Goal: Find specific page/section: Find specific page/section

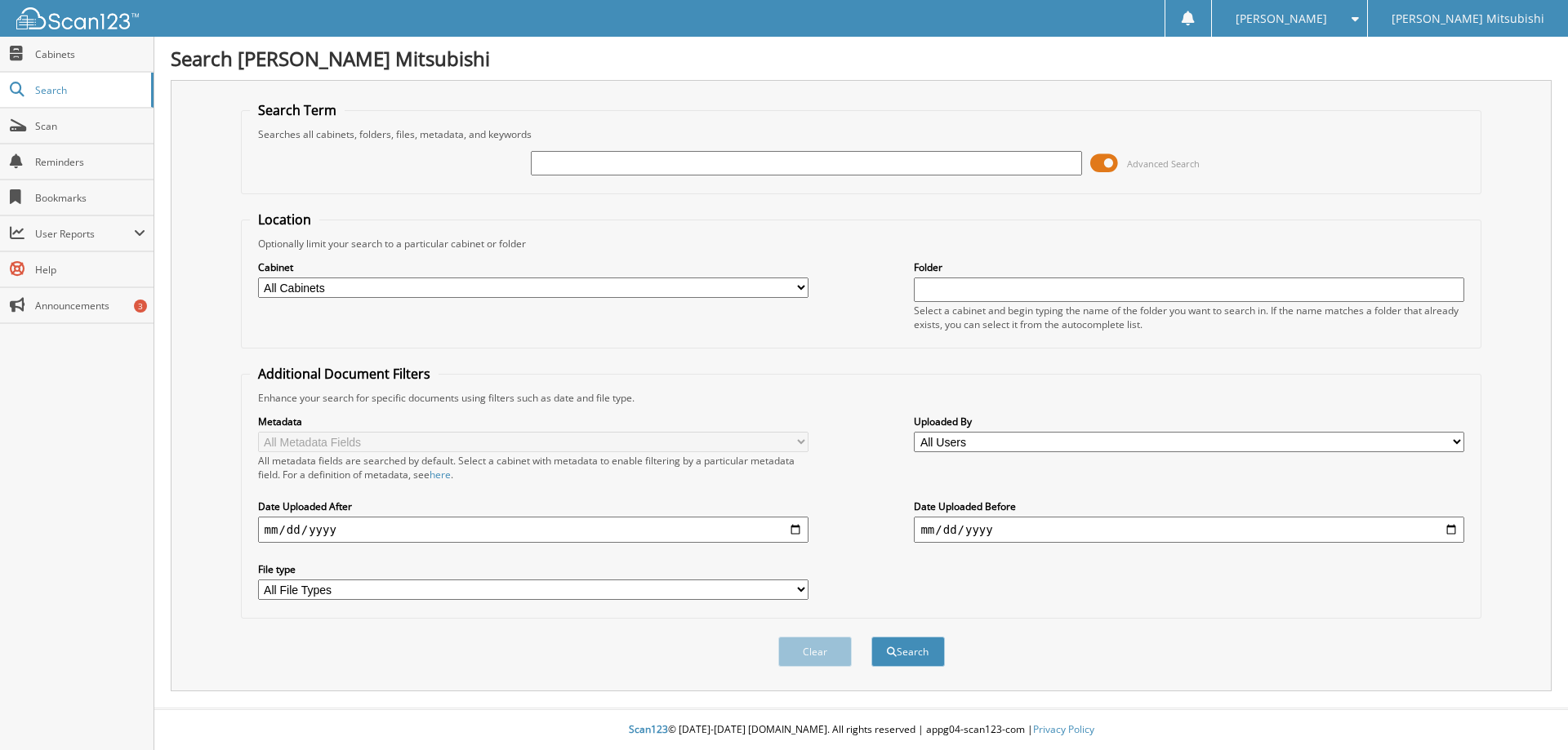
click at [673, 158] on input "text" at bounding box center [805, 162] width 550 height 24
click at [701, 158] on input "text" at bounding box center [805, 162] width 550 height 24
type input "[PERSON_NAME]"
click at [872, 637] on button "Search" at bounding box center [908, 652] width 74 height 31
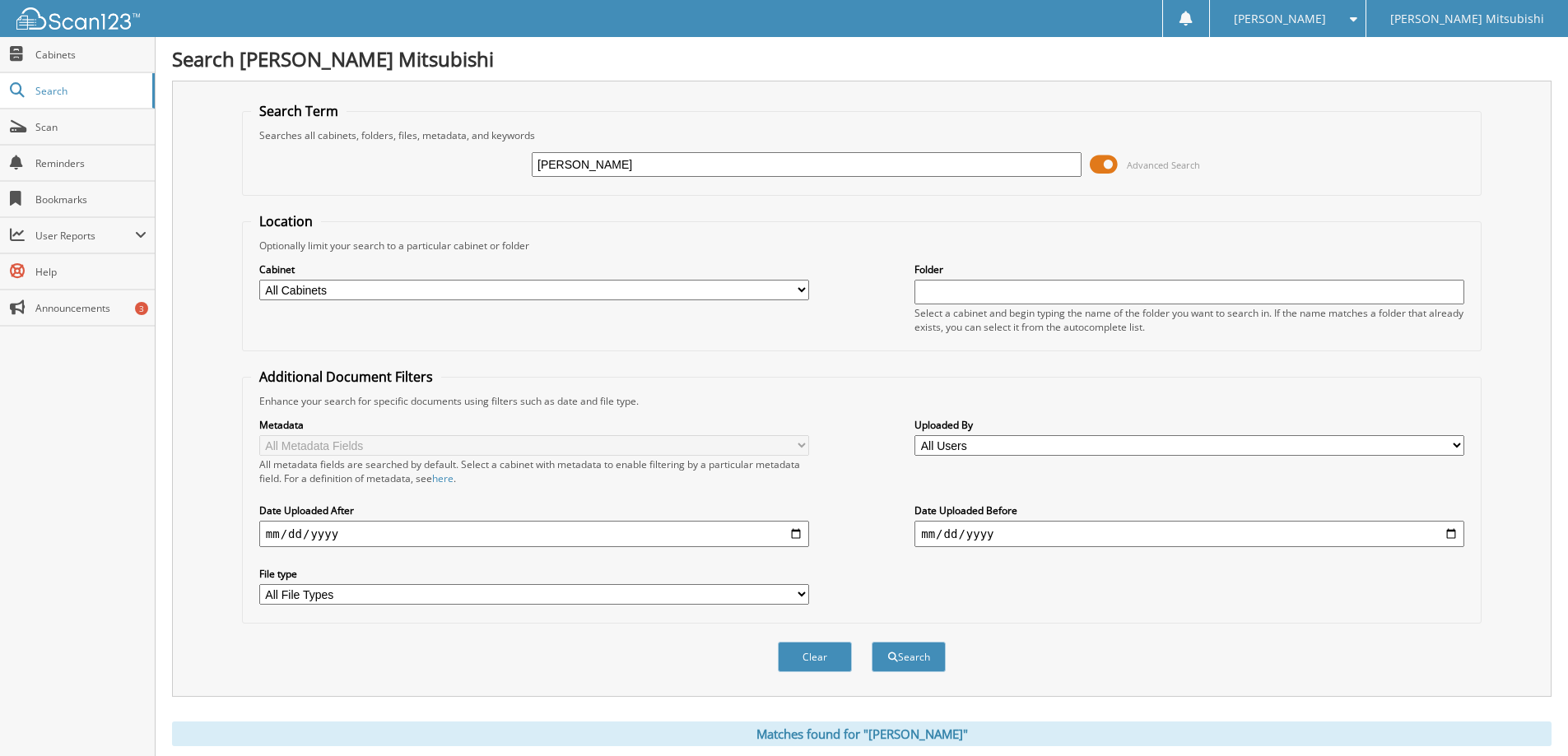
drag, startPoint x: 725, startPoint y: 158, endPoint x: 391, endPoint y: 190, distance: 335.5
click at [388, 192] on fieldset "Search Term Searches all cabinets, folders, files, metadata, and keywords [PERS…" at bounding box center [861, 149] width 1240 height 94
type input "002754"
click at [871, 642] on button "Search" at bounding box center [908, 657] width 74 height 31
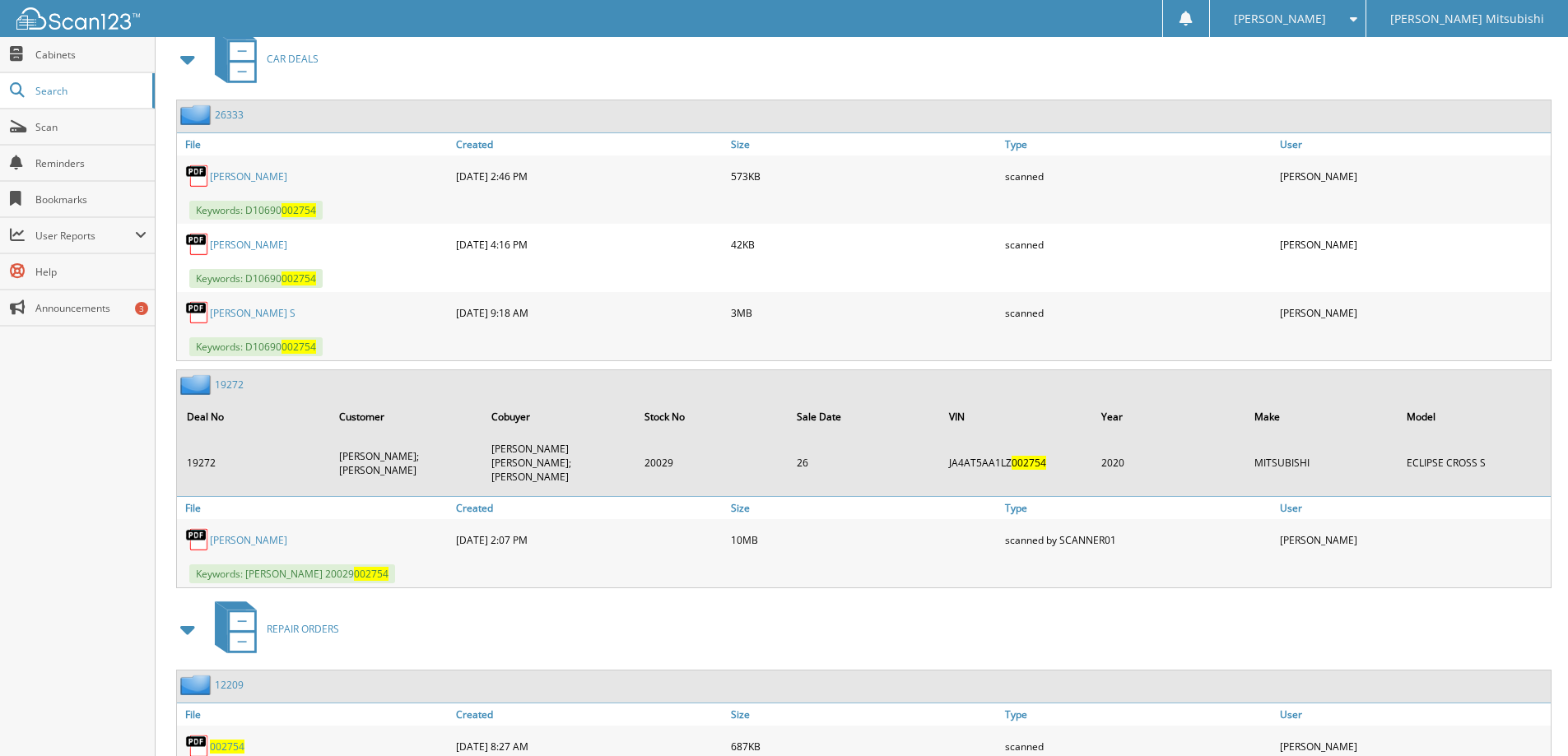
scroll to position [741, 0]
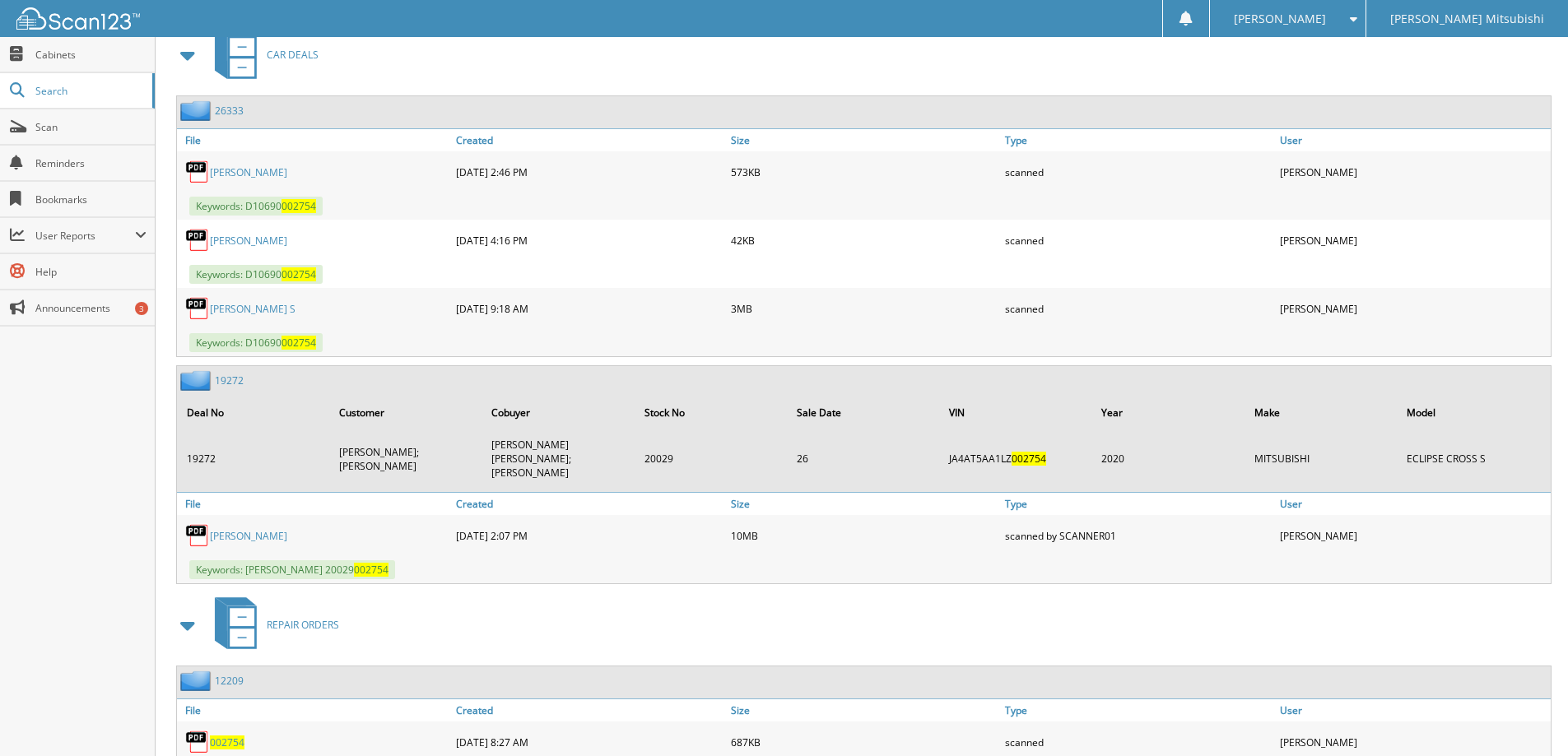
click at [225, 529] on link "BECK" at bounding box center [249, 535] width 78 height 14
click at [210, 529] on link "BECK" at bounding box center [249, 535] width 78 height 14
